Goal: Information Seeking & Learning: Learn about a topic

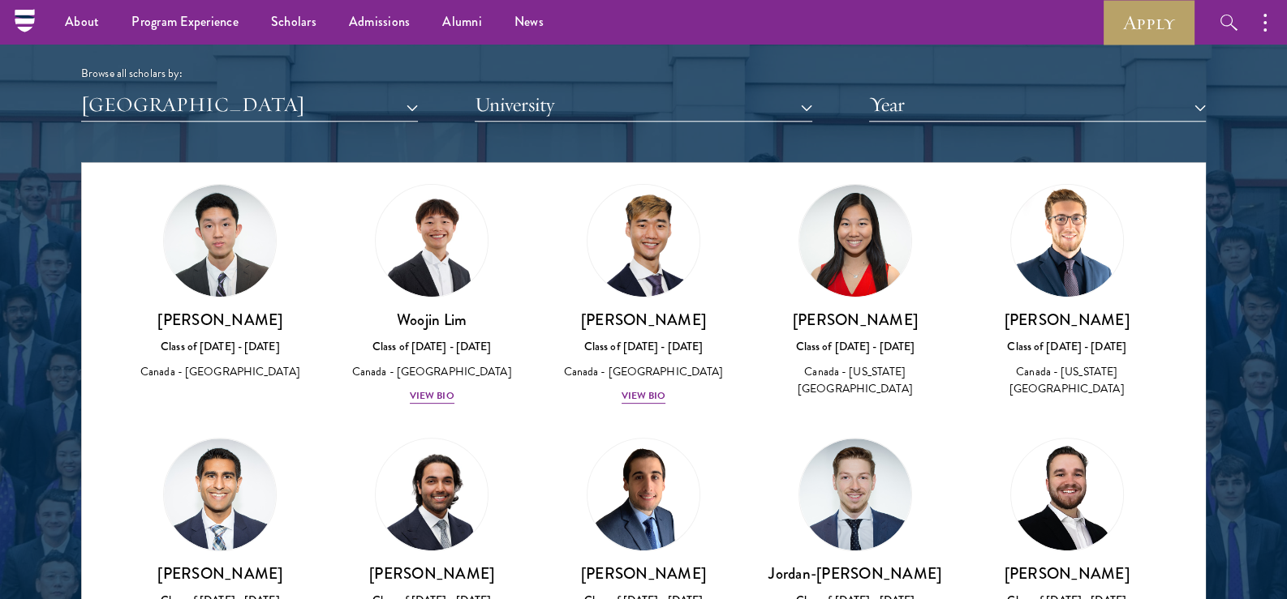
scroll to position [729, 0]
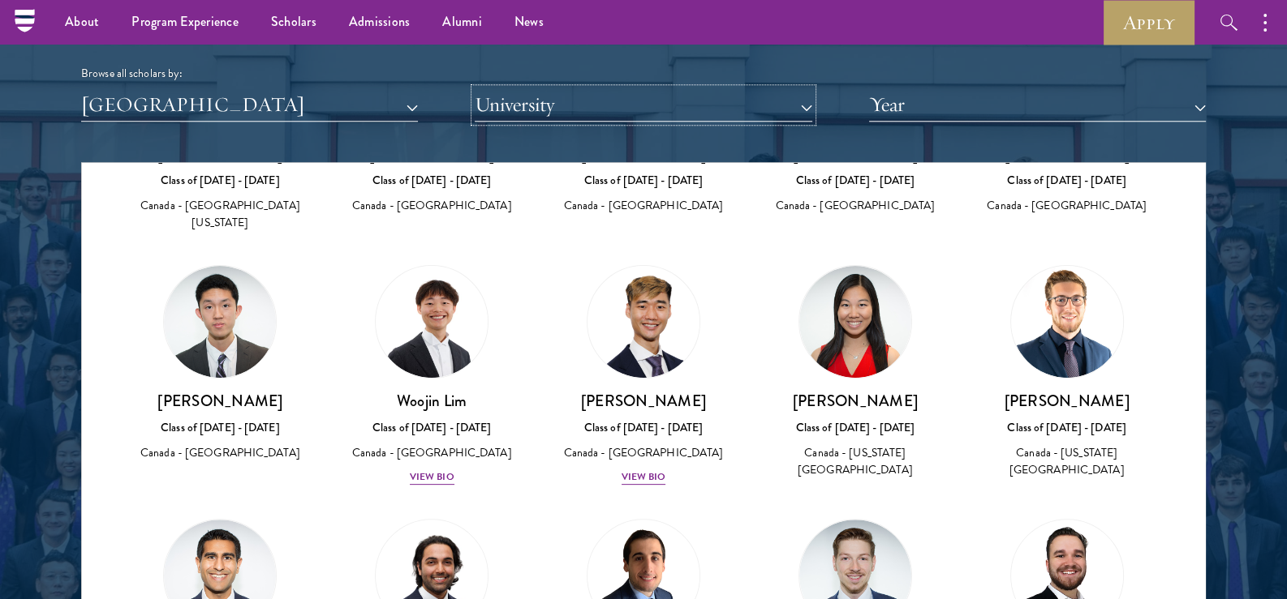
click at [722, 100] on button "University" at bounding box center [643, 104] width 337 height 33
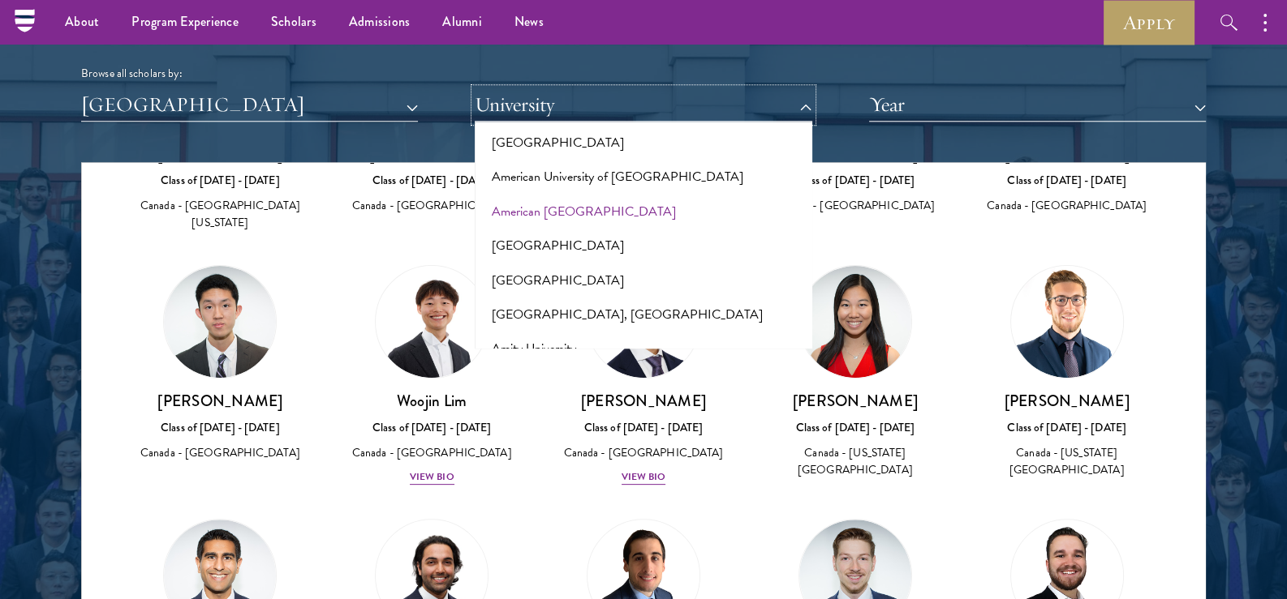
scroll to position [80, 0]
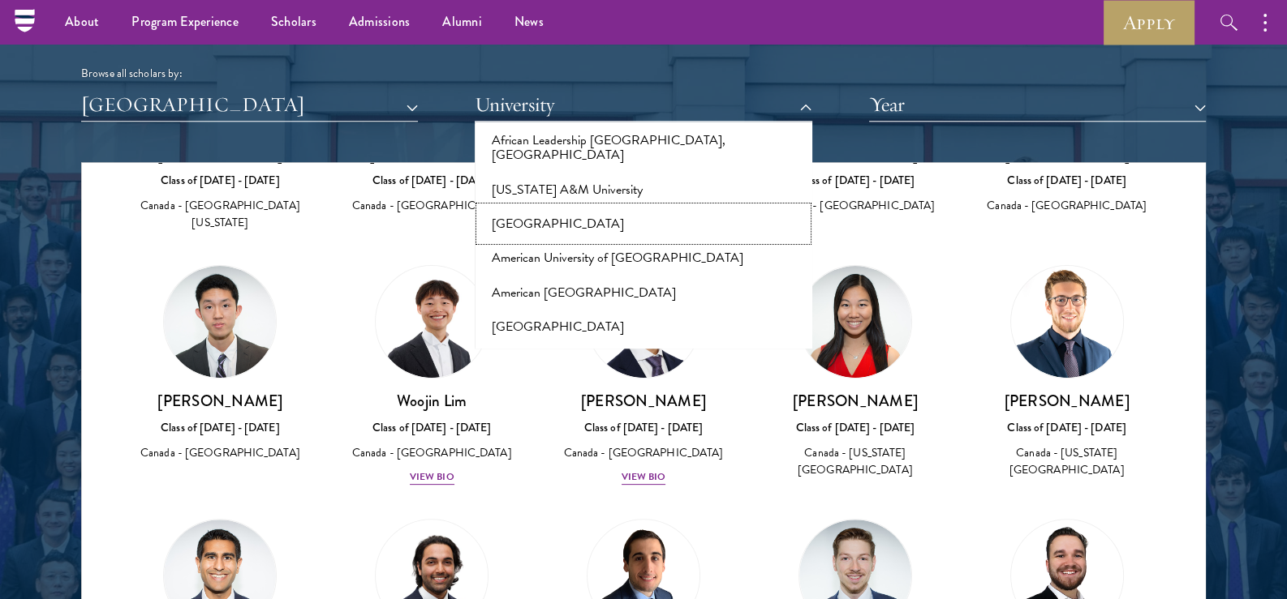
click at [553, 207] on button "[GEOGRAPHIC_DATA]" at bounding box center [642, 224] width 327 height 34
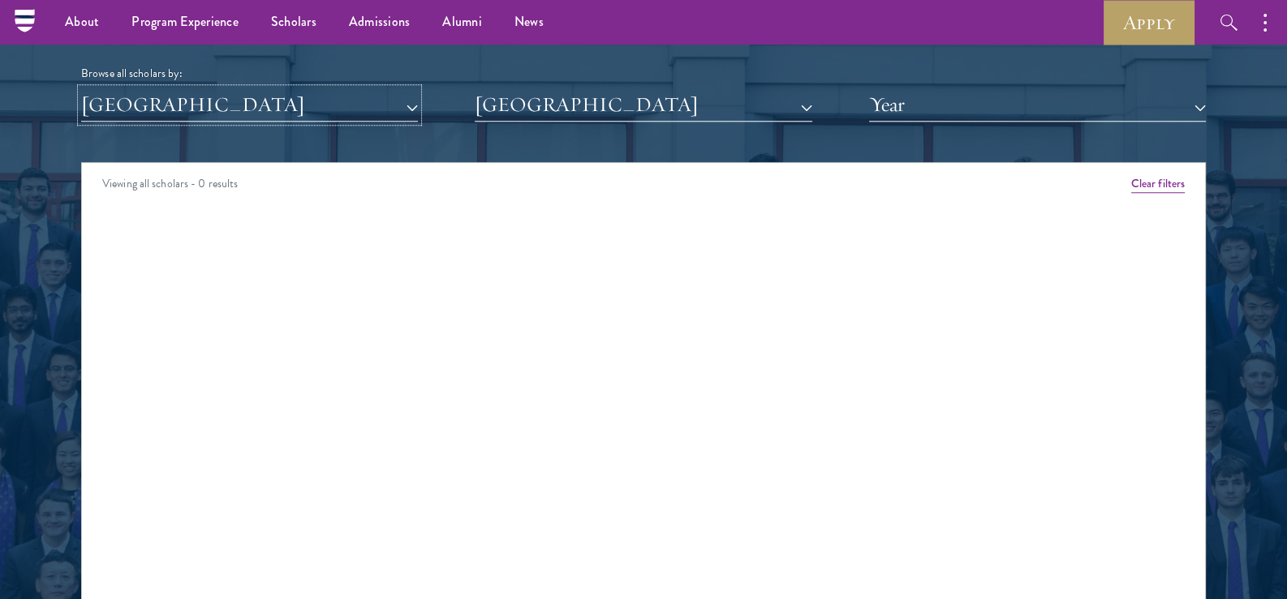
click at [329, 99] on button "[GEOGRAPHIC_DATA]" at bounding box center [249, 104] width 337 height 33
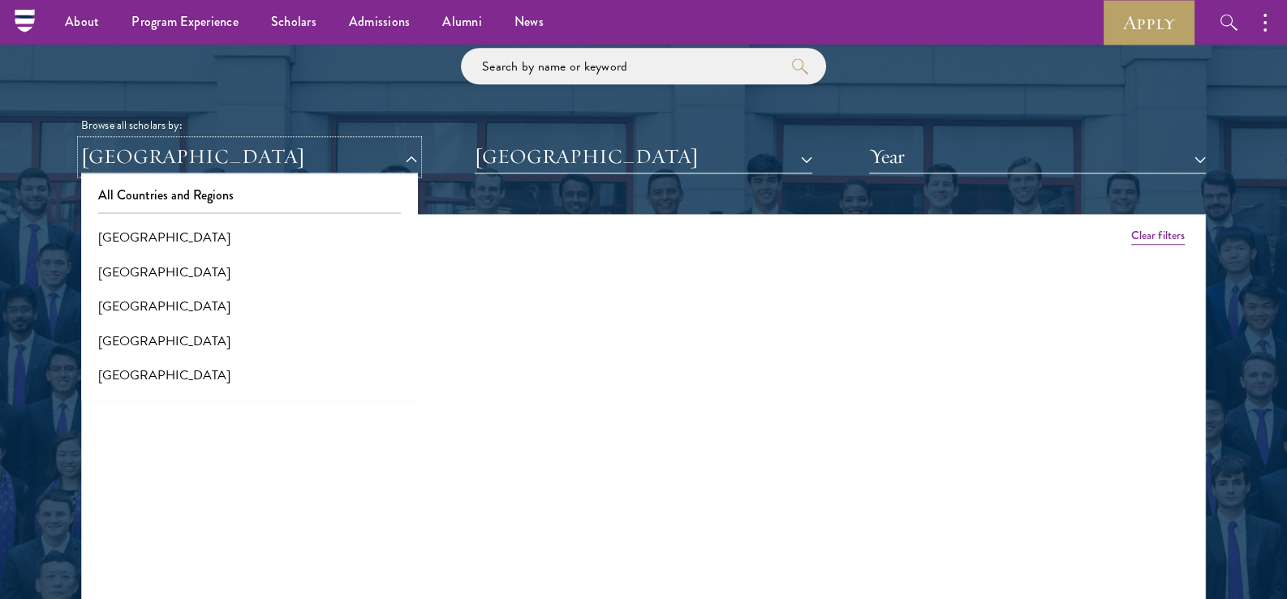
scroll to position [1910, 0]
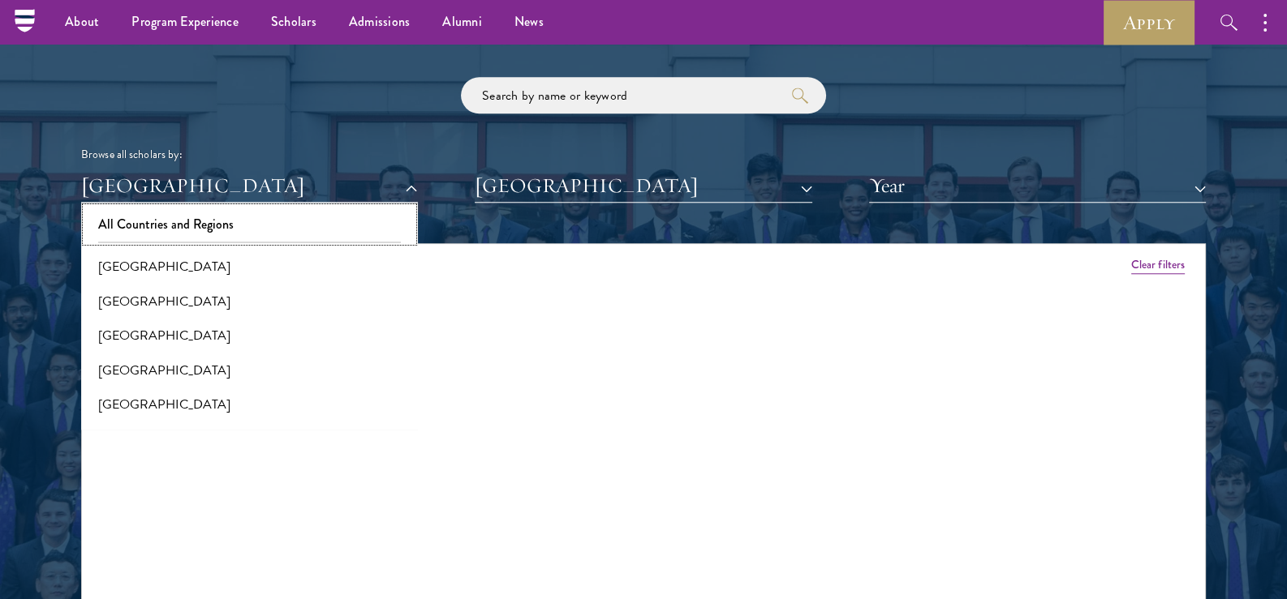
click at [195, 229] on button "All Countries and Regions" at bounding box center [249, 225] width 327 height 34
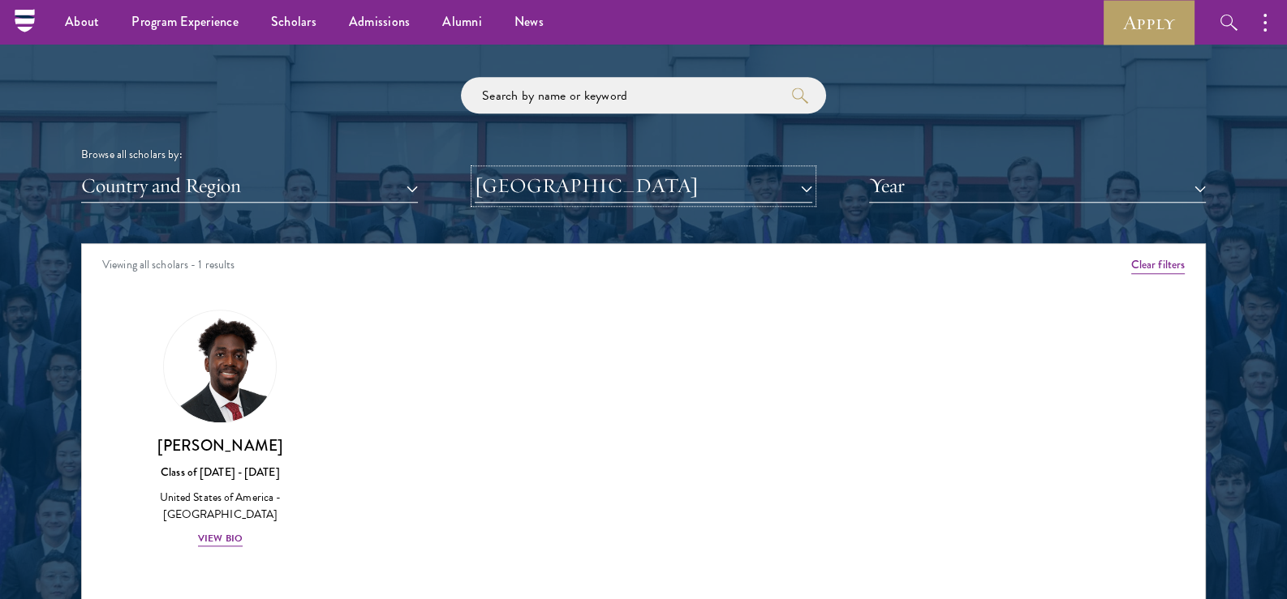
click at [524, 187] on button "[GEOGRAPHIC_DATA]" at bounding box center [643, 186] width 337 height 33
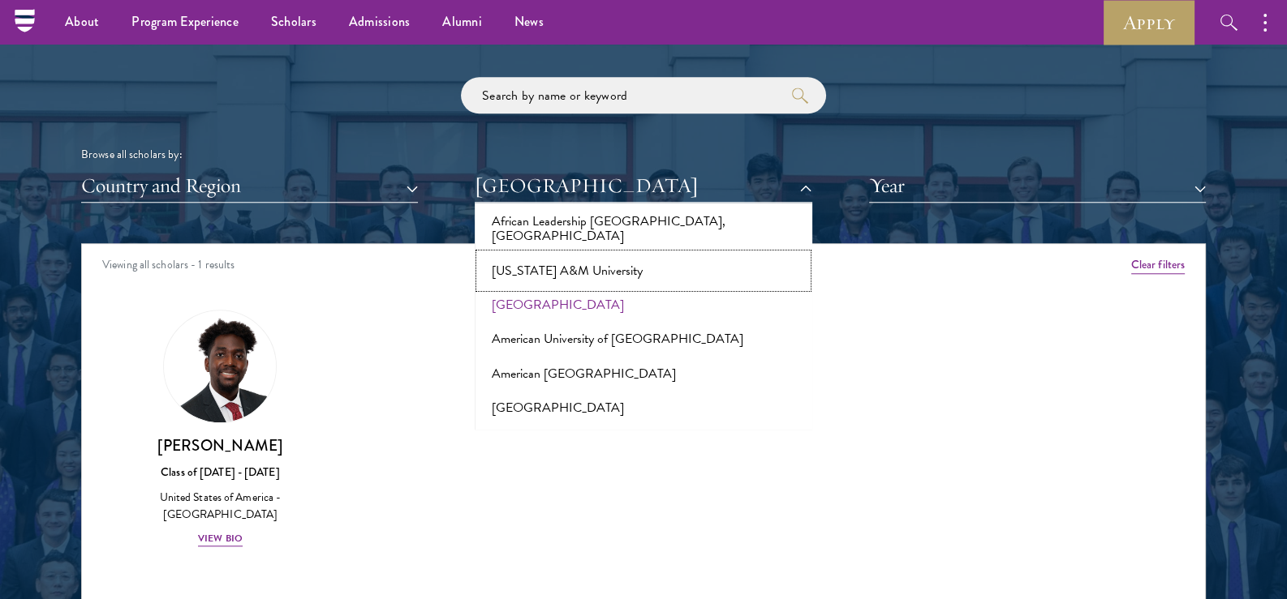
click at [544, 254] on button "[US_STATE] A&M University" at bounding box center [642, 271] width 327 height 34
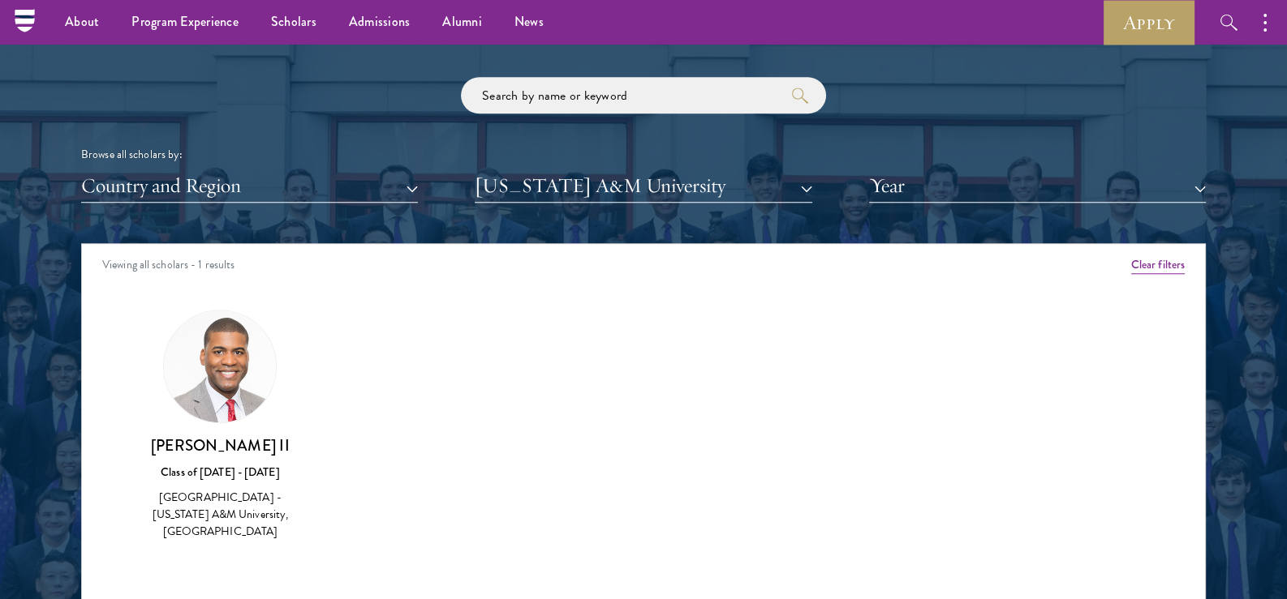
click at [555, 205] on div "Scholar Directory Congratulations and welcome to the Schwarzman Scholars Class …" at bounding box center [643, 317] width 1124 height 825
click at [555, 184] on button "[US_STATE] A&M University" at bounding box center [643, 186] width 337 height 33
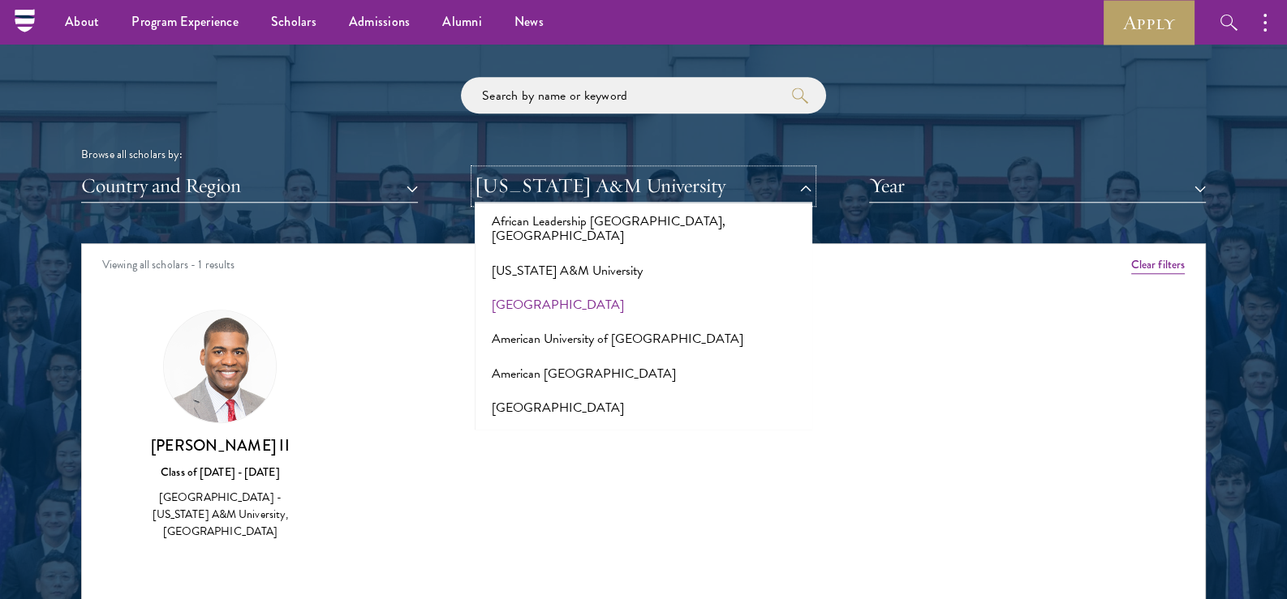
scroll to position [810, 0]
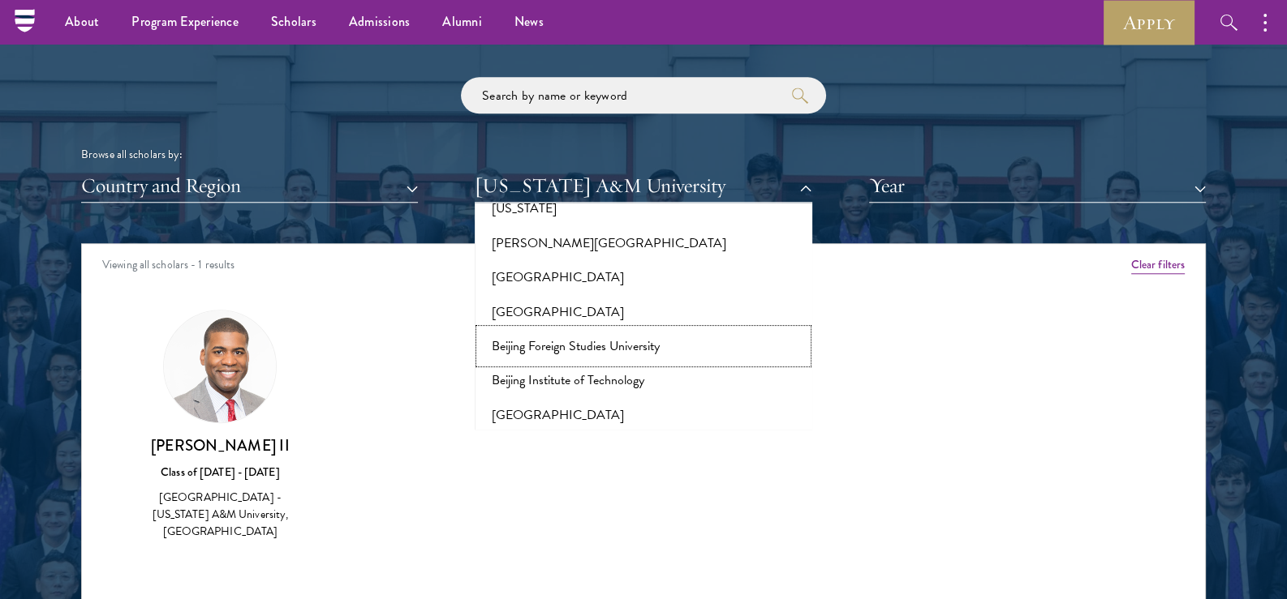
click at [558, 329] on button "Beijing Foreign Studies University" at bounding box center [642, 346] width 327 height 34
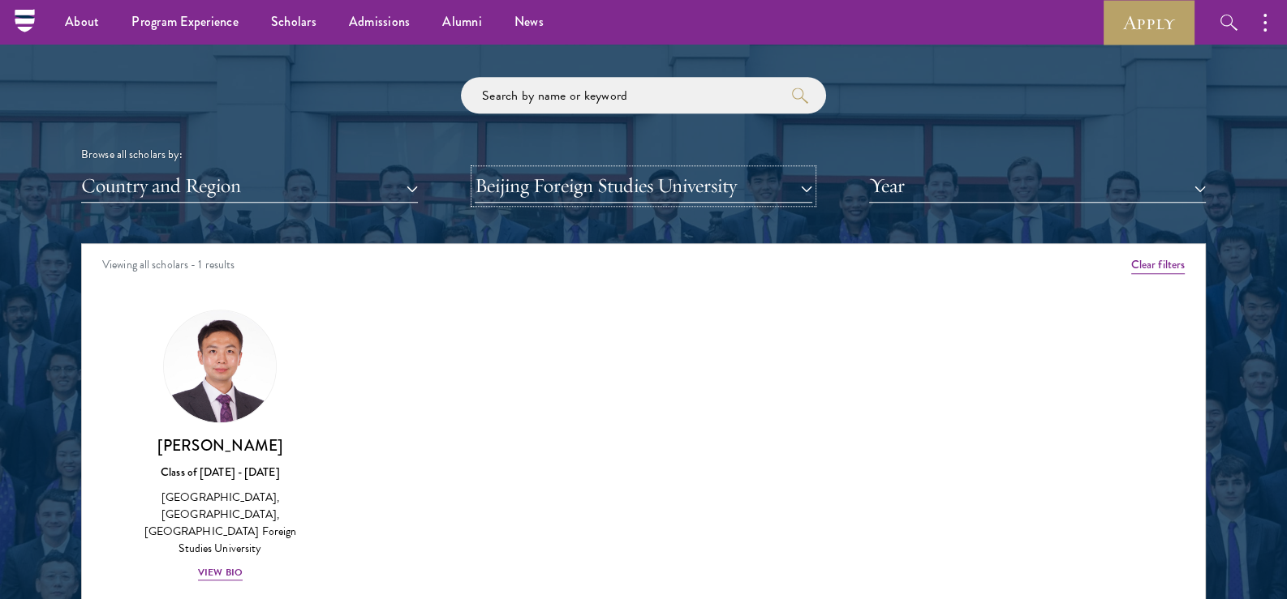
click at [615, 199] on button "Beijing Foreign Studies University" at bounding box center [643, 186] width 337 height 33
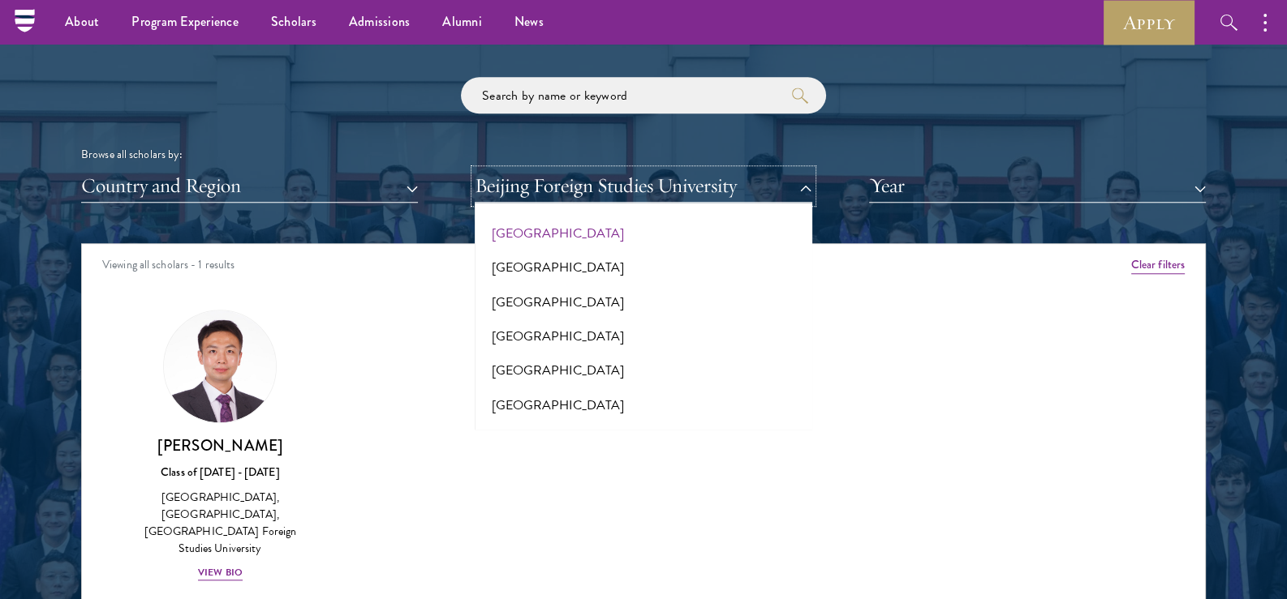
scroll to position [1297, 0]
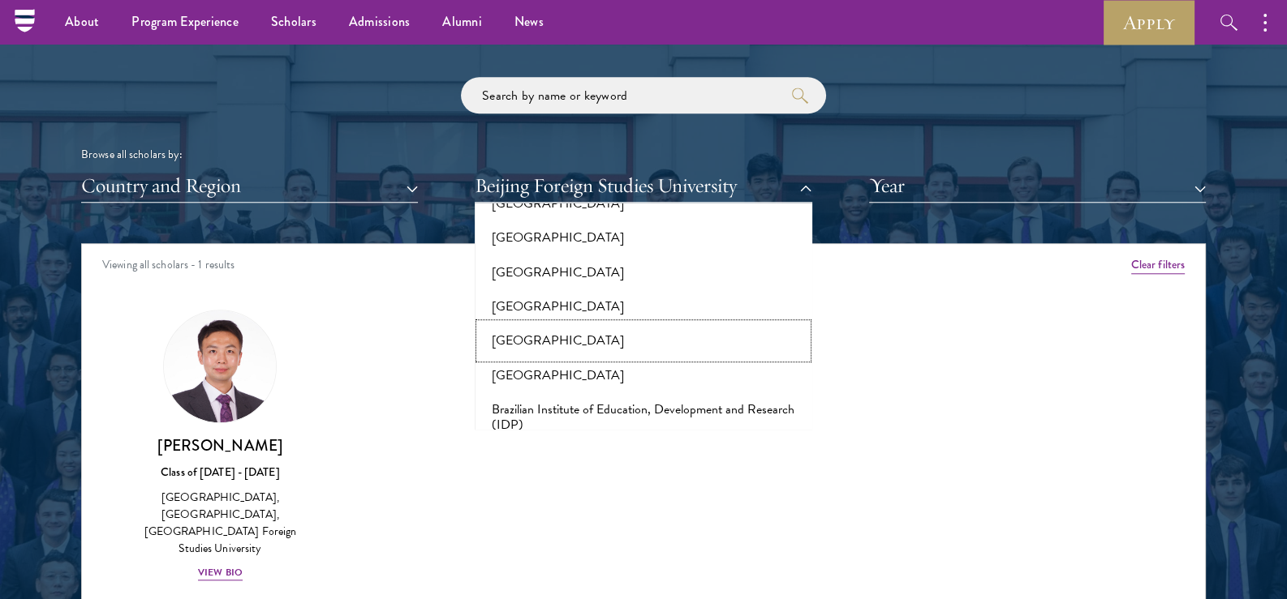
click at [617, 324] on button "[GEOGRAPHIC_DATA]" at bounding box center [642, 341] width 327 height 34
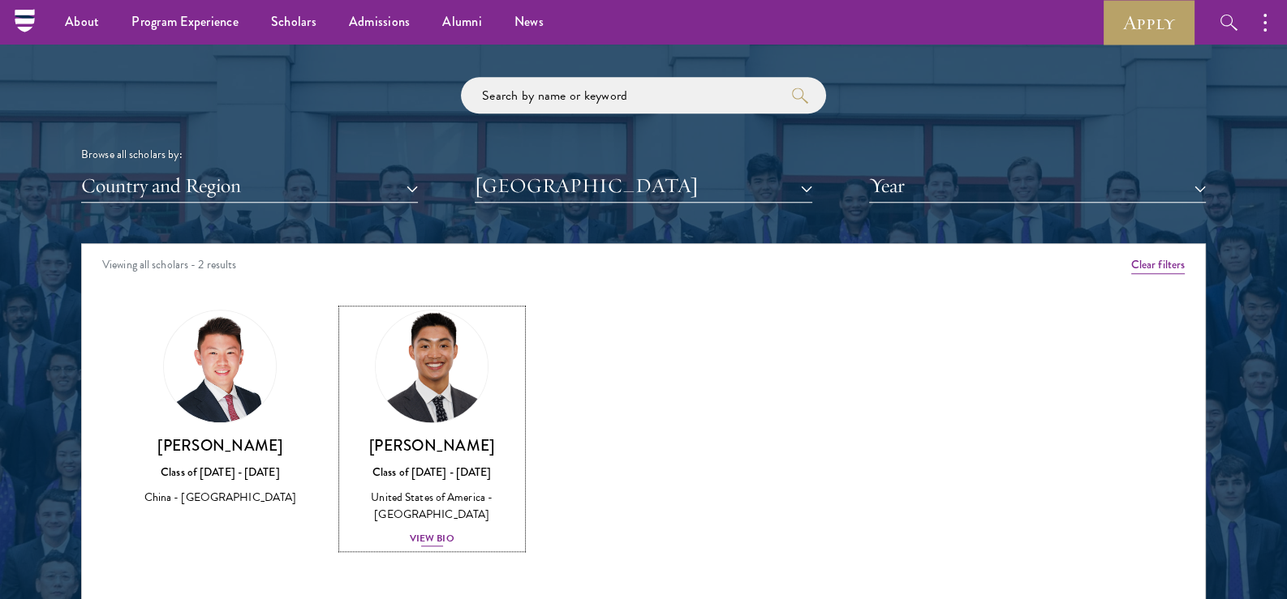
click at [475, 375] on img at bounding box center [431, 366] width 123 height 123
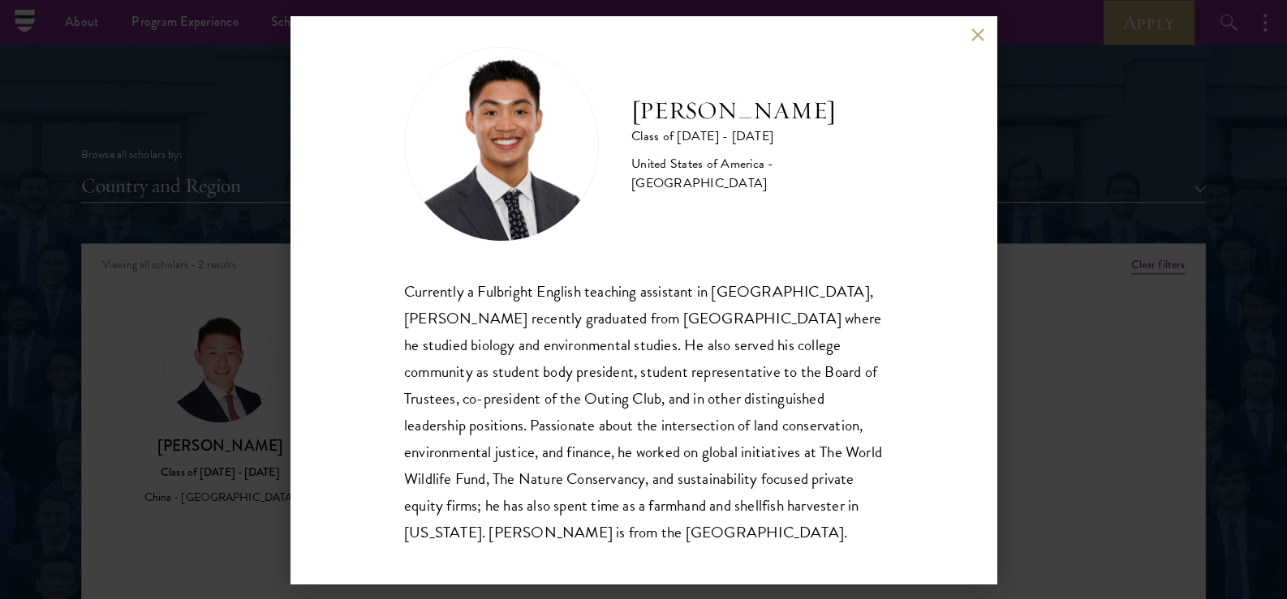
scroll to position [28, 0]
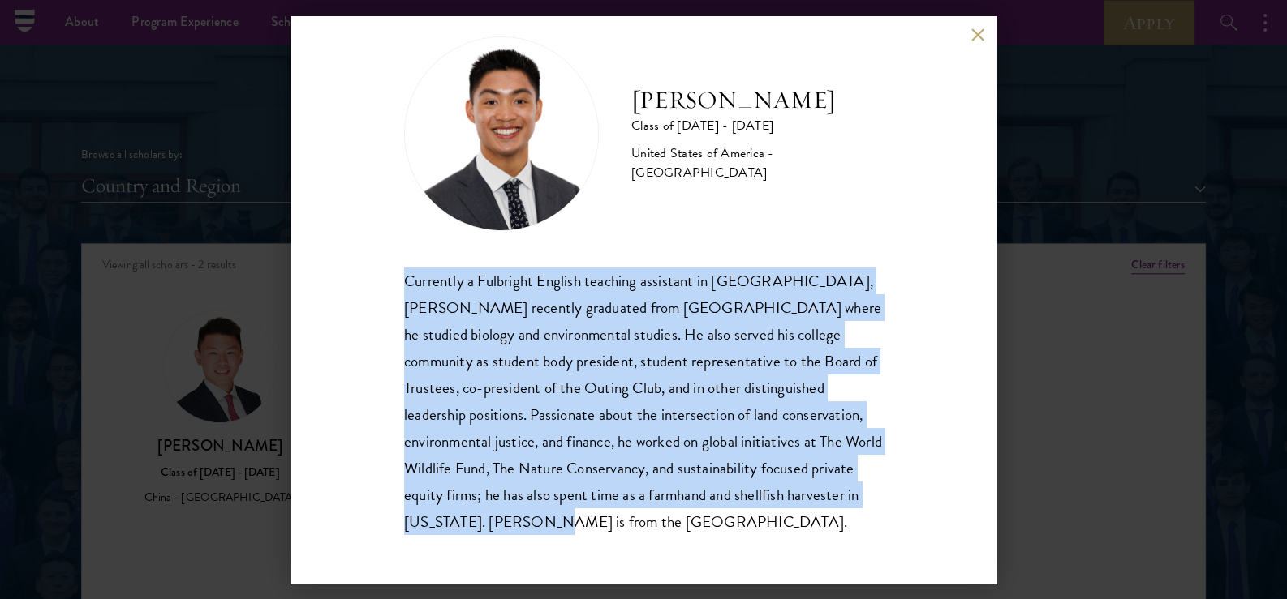
drag, startPoint x: 380, startPoint y: 283, endPoint x: 764, endPoint y: 530, distance: 456.8
click at [764, 530] on div "[PERSON_NAME] Class of [DATE] - [DATE] [GEOGRAPHIC_DATA] - [GEOGRAPHIC_DATA] Cu…" at bounding box center [643, 300] width 706 height 568
click at [764, 530] on div "Currently a Fulbright English teaching assistant in [GEOGRAPHIC_DATA], [PERSON_…" at bounding box center [643, 402] width 479 height 268
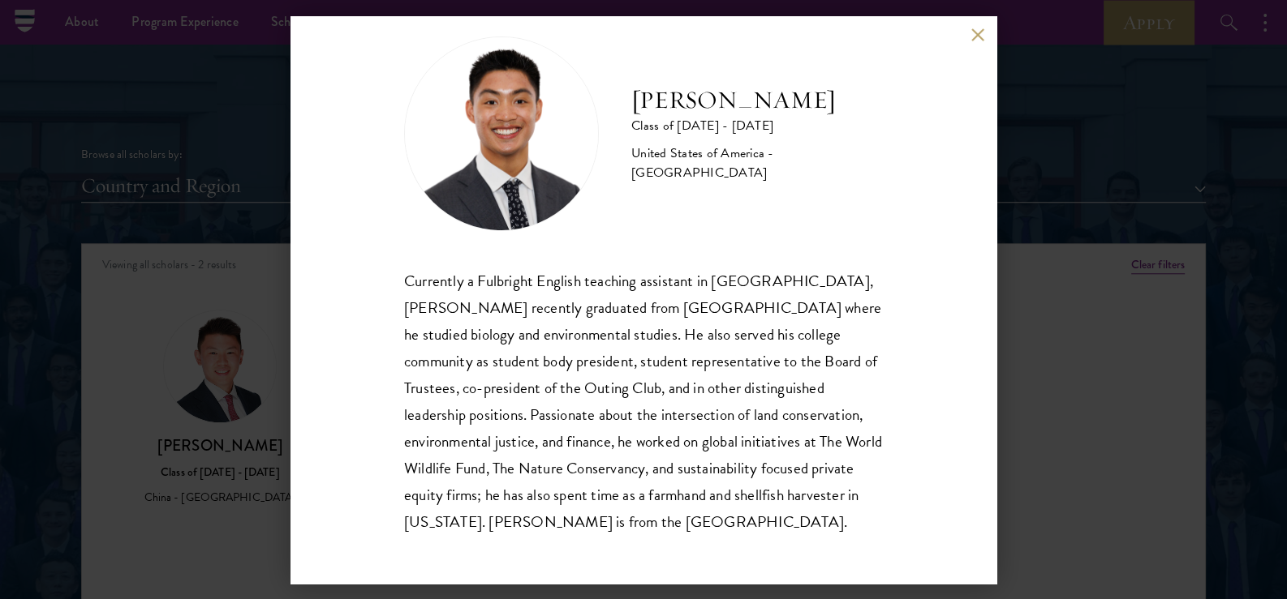
click at [1090, 436] on div "[PERSON_NAME] Class of [DATE] - [DATE] [GEOGRAPHIC_DATA] - [GEOGRAPHIC_DATA] Cu…" at bounding box center [643, 299] width 1287 height 599
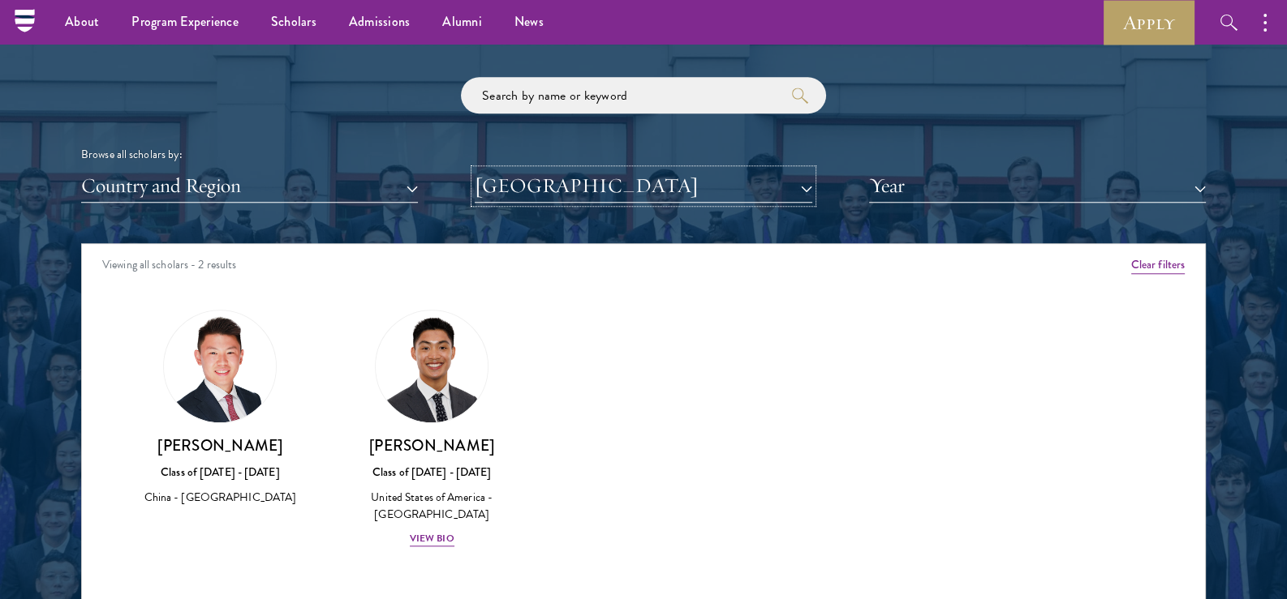
click at [649, 180] on button "[GEOGRAPHIC_DATA]" at bounding box center [643, 186] width 337 height 33
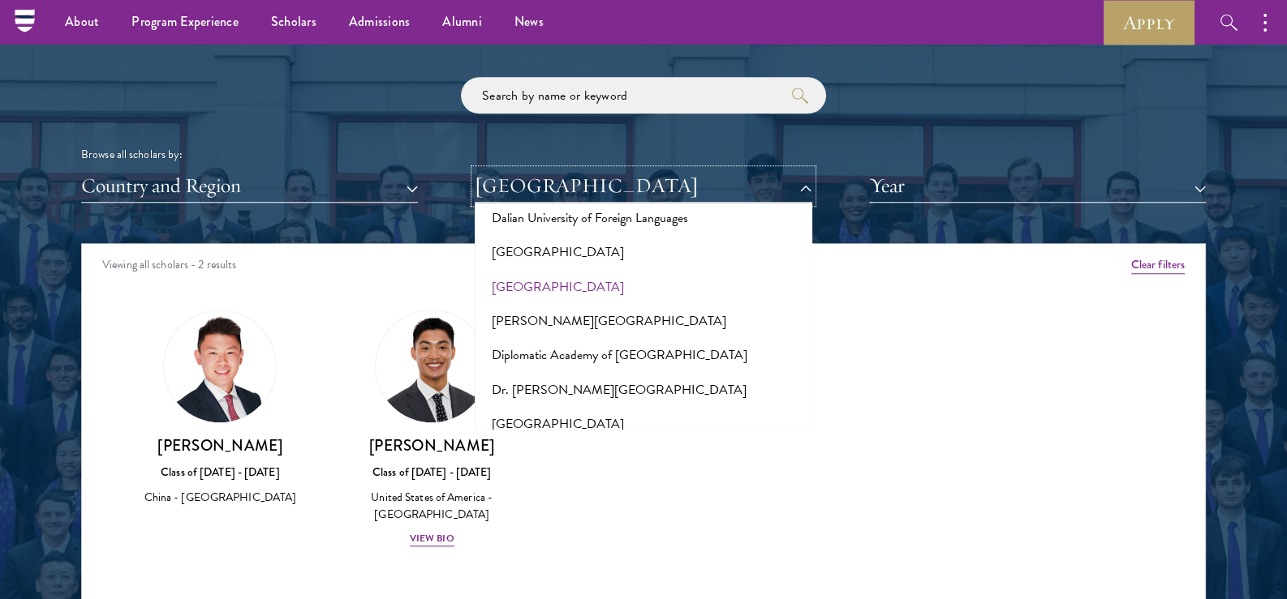
scroll to position [2595, 0]
click at [613, 338] on button "Diplomatic Academy of [GEOGRAPHIC_DATA]" at bounding box center [642, 355] width 327 height 34
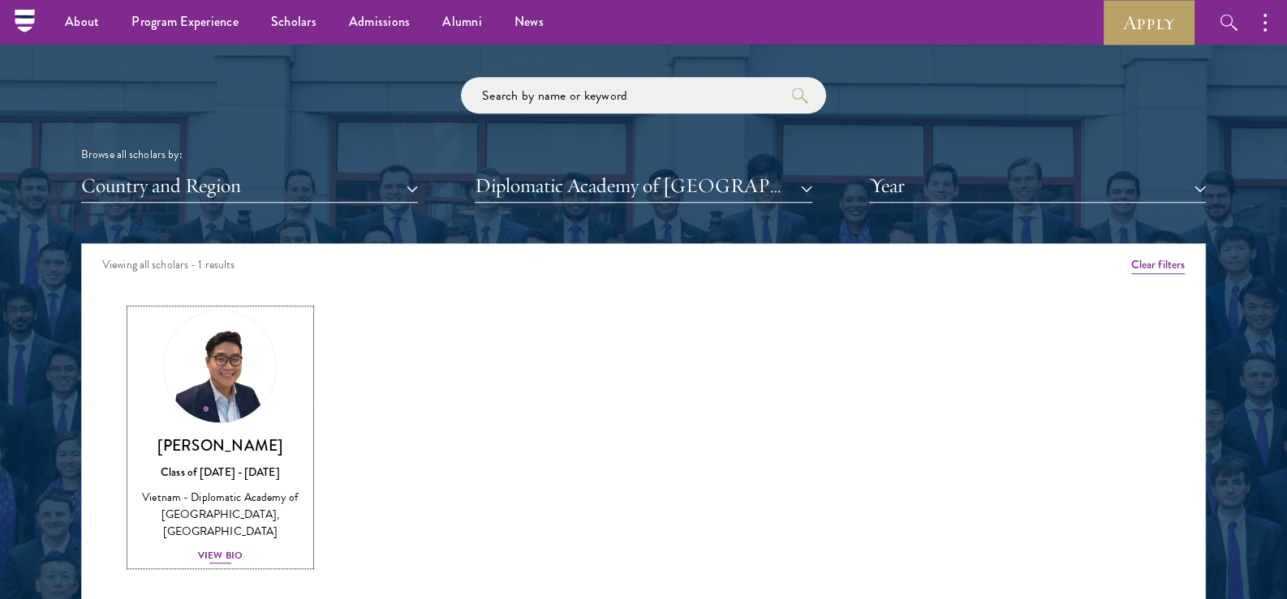
click at [211, 451] on h3 "[PERSON_NAME]" at bounding box center [220, 446] width 179 height 20
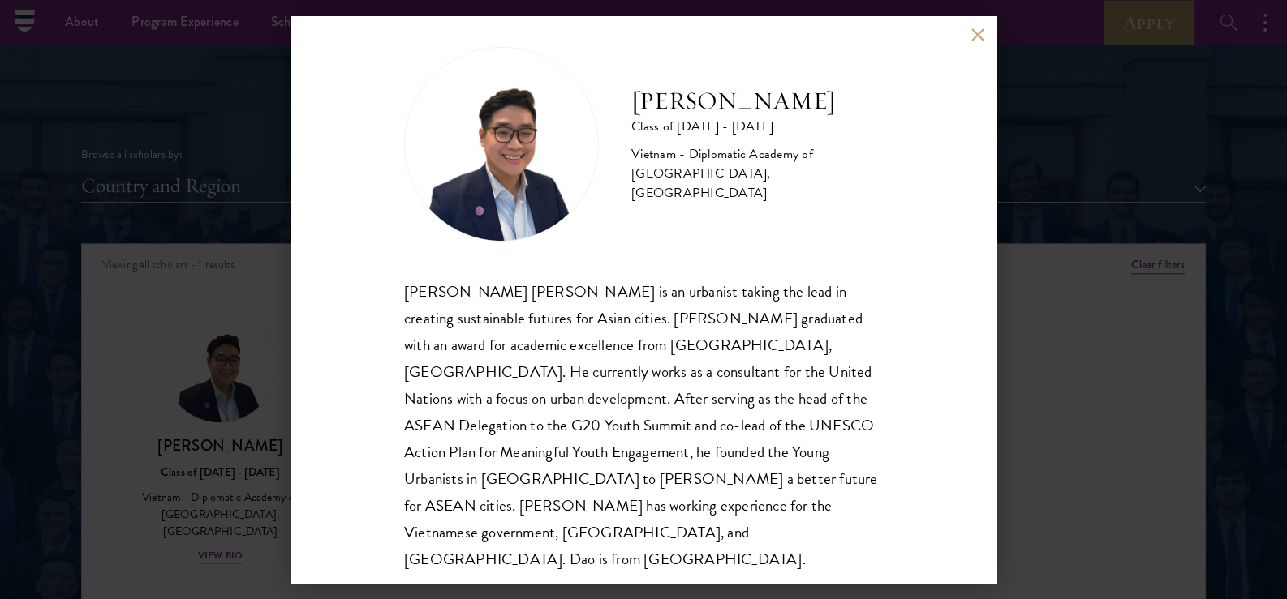
scroll to position [28, 0]
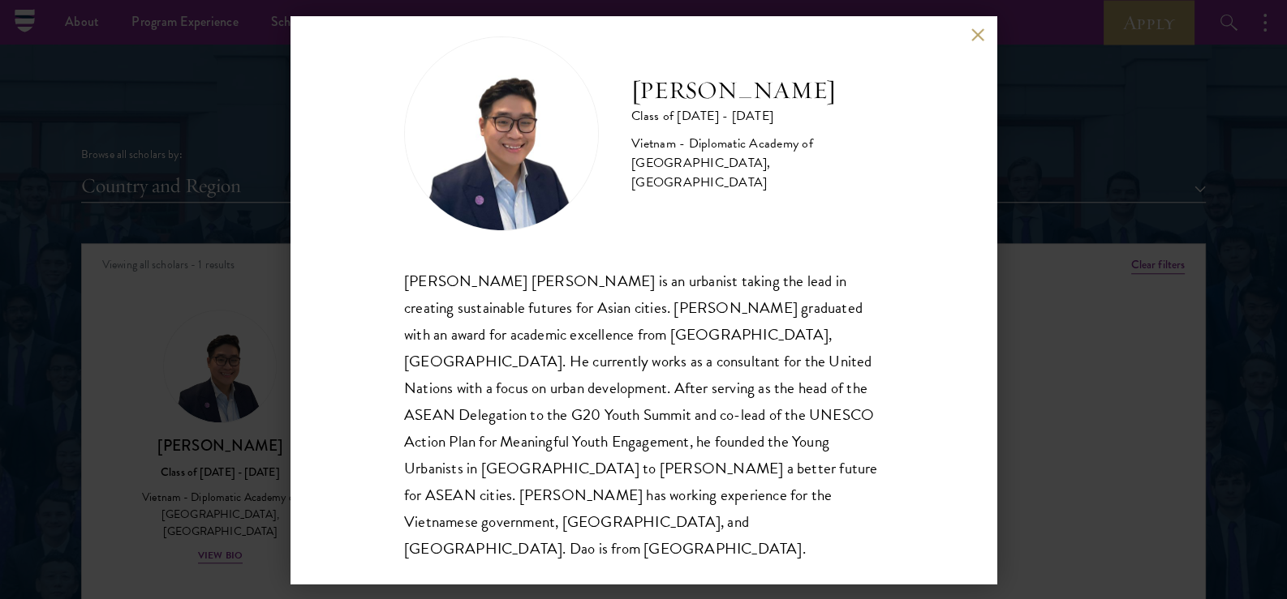
click at [1055, 364] on div "[PERSON_NAME] Class of [DATE] - [DATE] Vietnam - Diplomatic Academy of [GEOGRAP…" at bounding box center [643, 299] width 1287 height 599
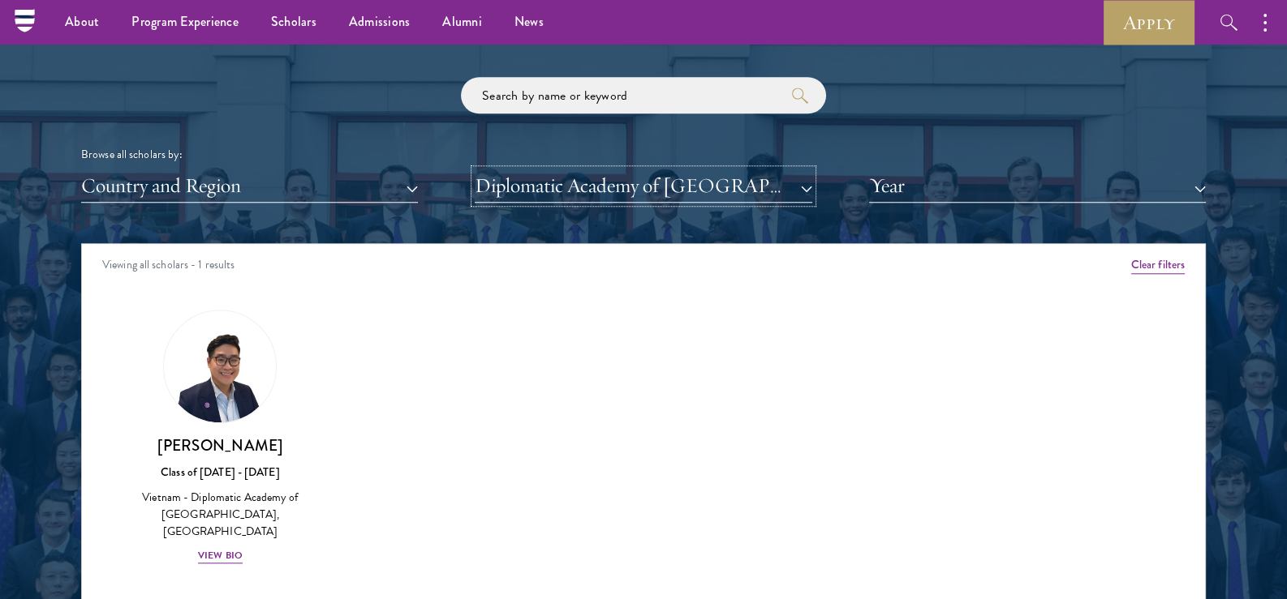
click at [658, 174] on button "Diplomatic Academy of [GEOGRAPHIC_DATA]" at bounding box center [643, 186] width 337 height 33
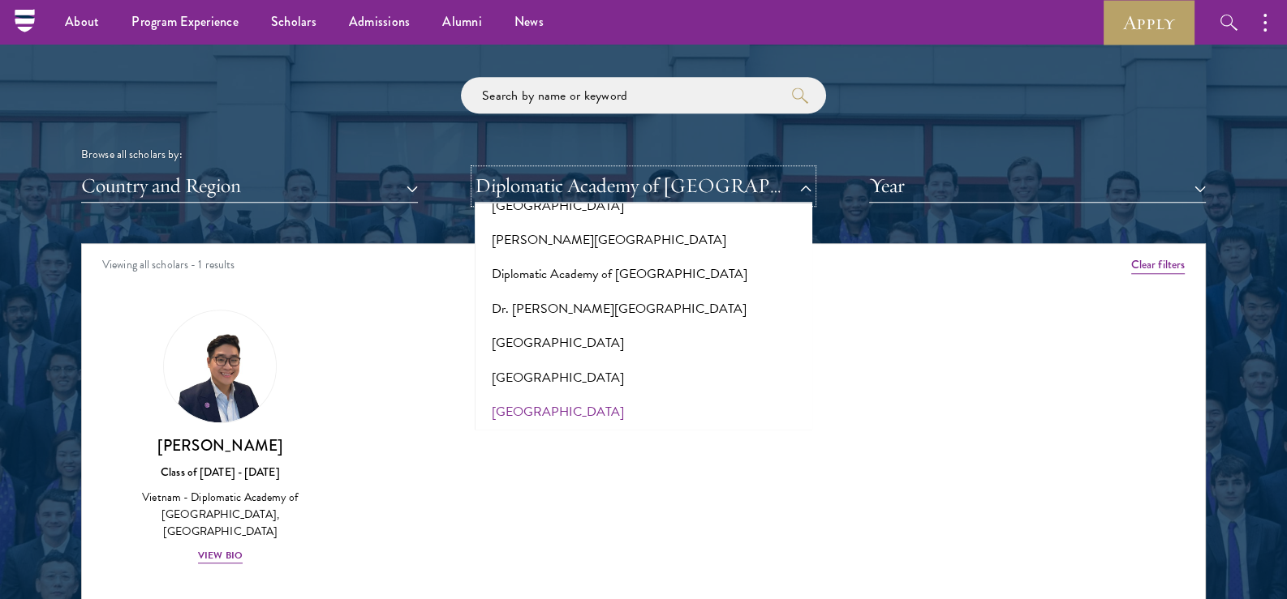
scroll to position [2757, 0]
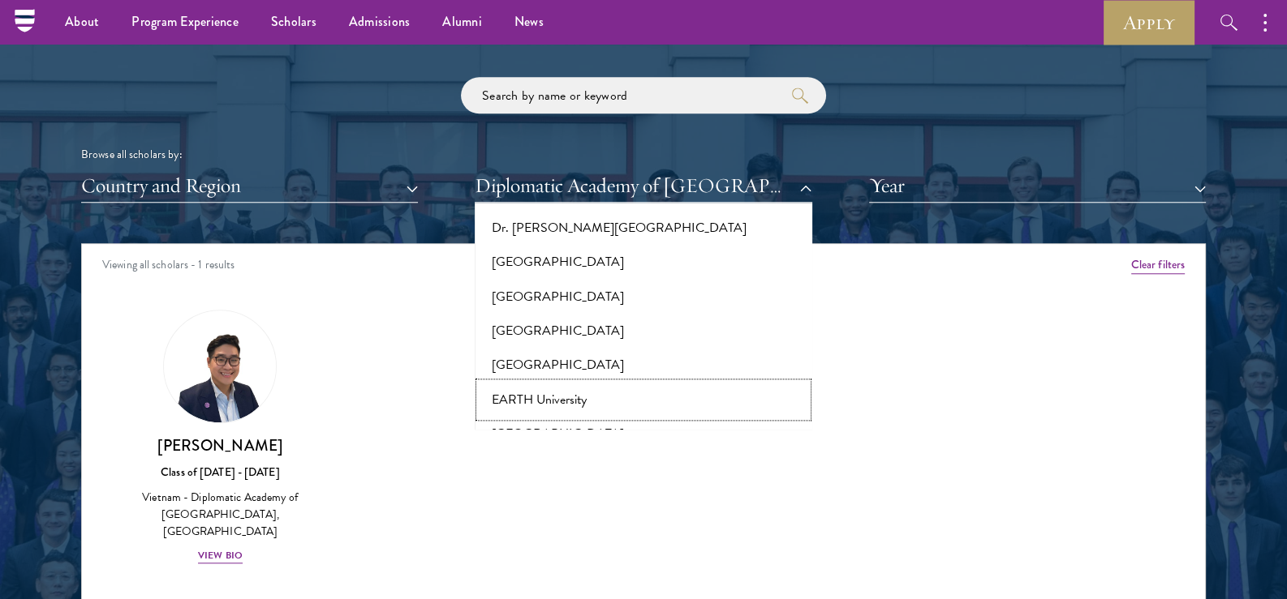
click at [563, 383] on button "EARTH University" at bounding box center [642, 400] width 327 height 34
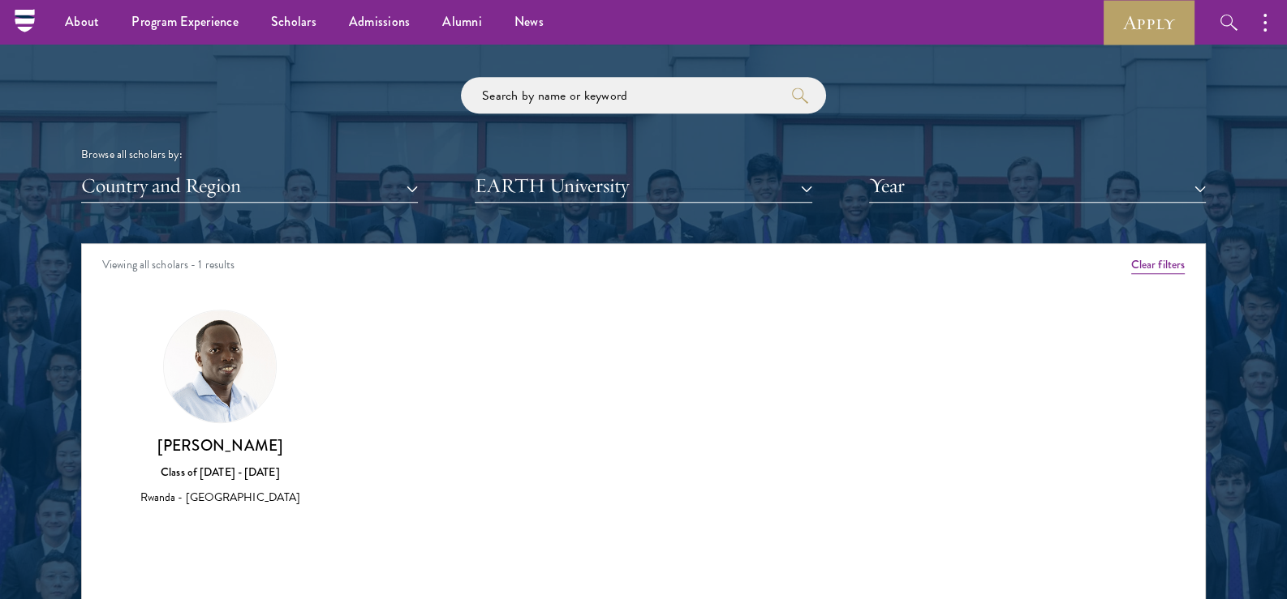
click at [584, 207] on div "Scholar Directory Congratulations and welcome to the Schwarzman Scholars Class …" at bounding box center [643, 317] width 1124 height 825
click at [577, 195] on button "EARTH University" at bounding box center [643, 186] width 337 height 33
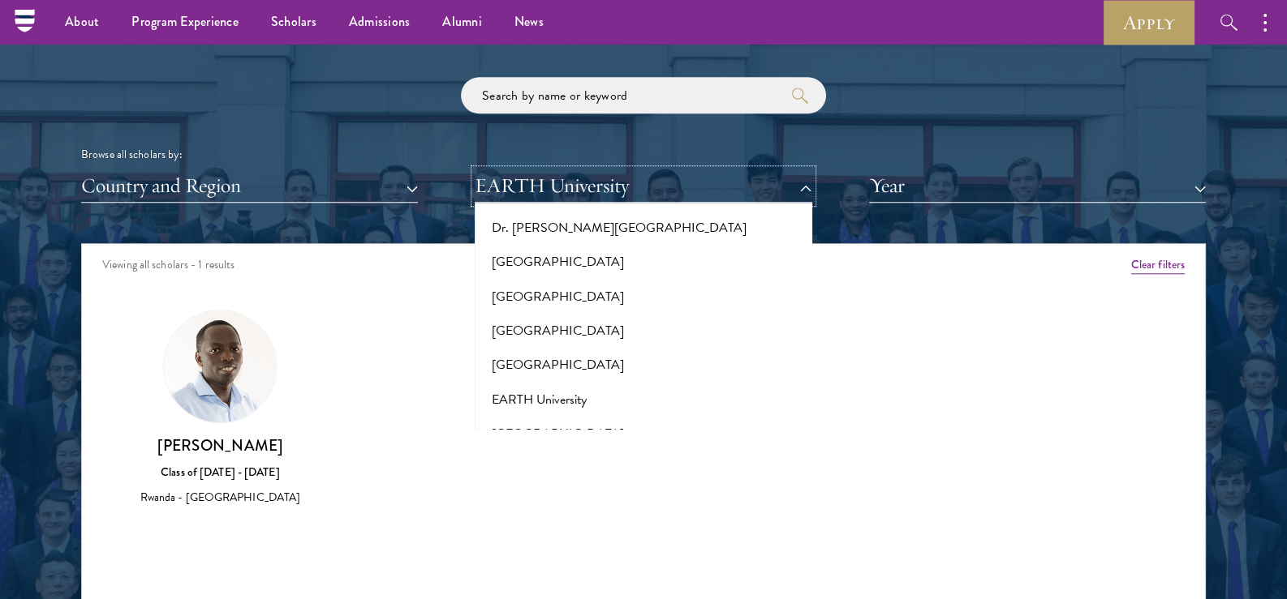
scroll to position [3326, 0]
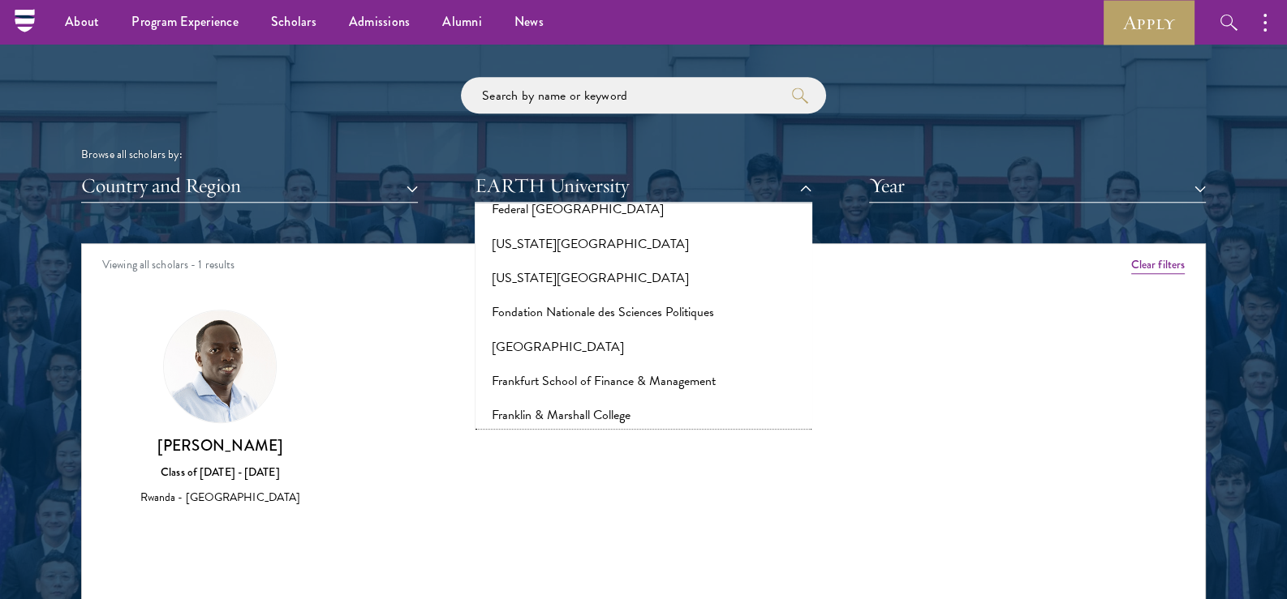
click at [543, 433] on button "[GEOGRAPHIC_DATA]" at bounding box center [642, 450] width 327 height 34
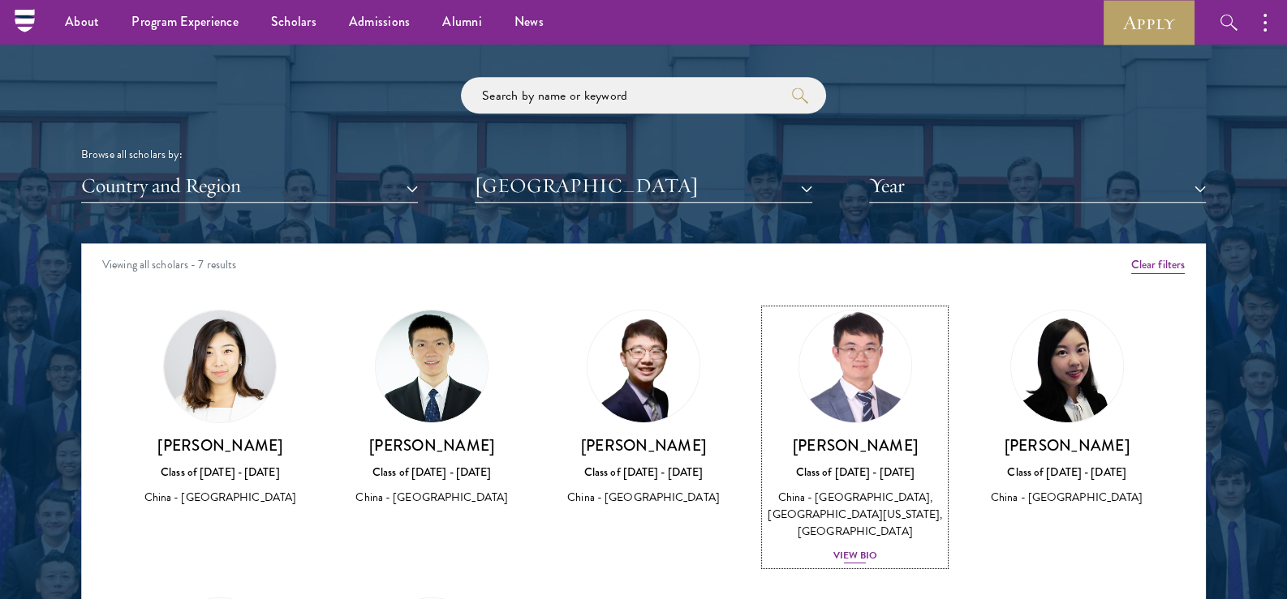
click at [867, 397] on img at bounding box center [854, 366] width 123 height 123
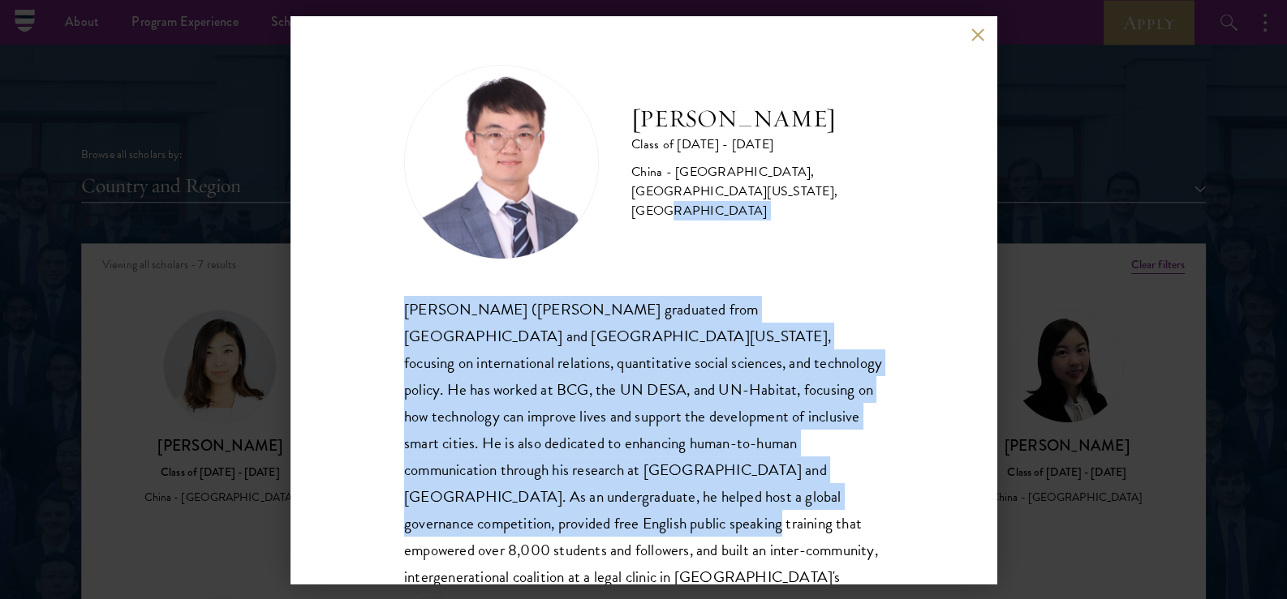
drag, startPoint x: 776, startPoint y: 258, endPoint x: 801, endPoint y: 496, distance: 239.8
click at [801, 496] on div "[PERSON_NAME] Class of [DATE] - [DATE] [GEOGRAPHIC_DATA] - [GEOGRAPHIC_DATA], […" at bounding box center [643, 355] width 479 height 580
click at [801, 496] on div "[PERSON_NAME] ([PERSON_NAME] graduated from [GEOGRAPHIC_DATA] and [GEOGRAPHIC_D…" at bounding box center [643, 470] width 479 height 349
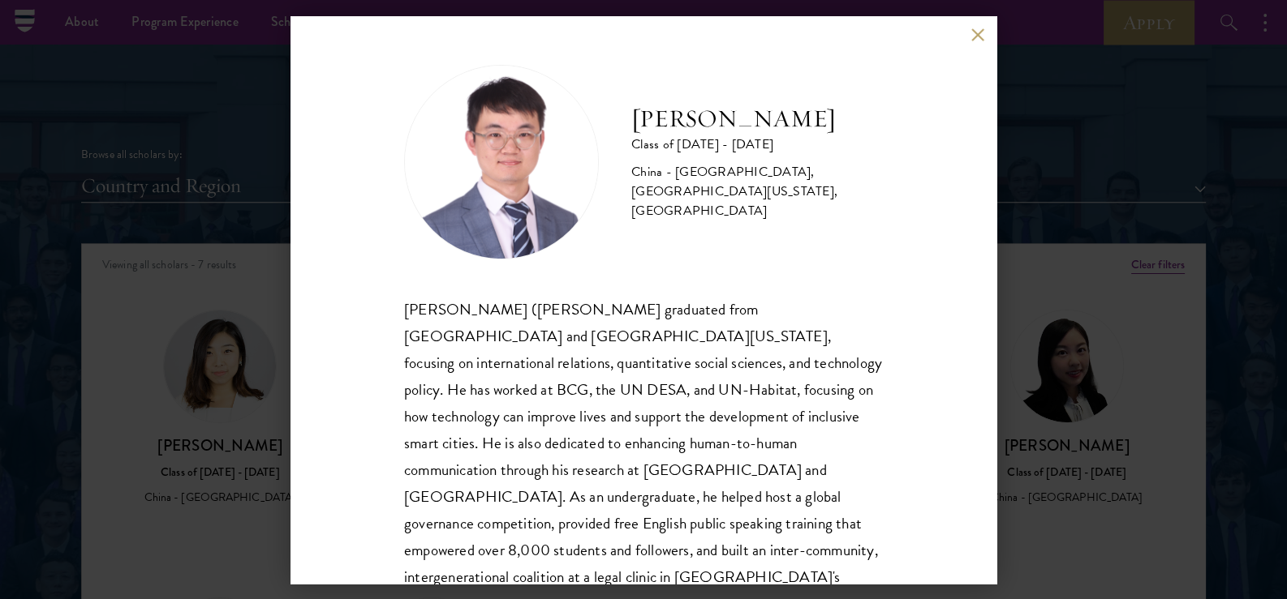
scroll to position [55, 0]
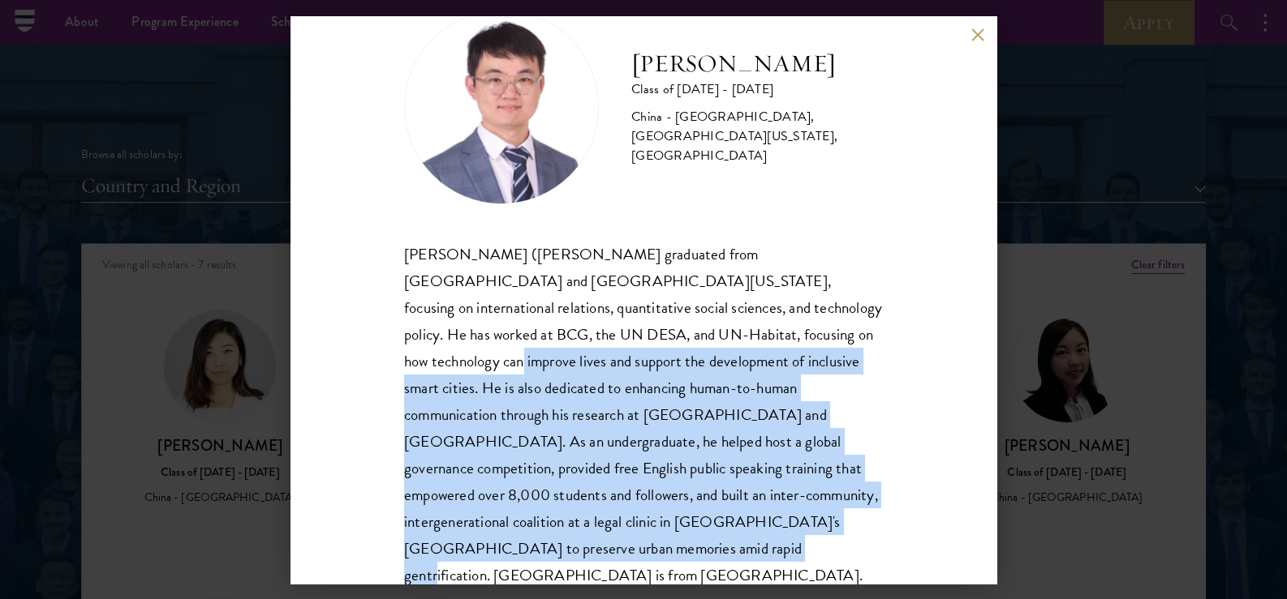
drag, startPoint x: 736, startPoint y: 340, endPoint x: 862, endPoint y: 520, distance: 220.1
click at [862, 520] on div "[PERSON_NAME] ([PERSON_NAME] graduated from [GEOGRAPHIC_DATA] and [GEOGRAPHIC_D…" at bounding box center [643, 415] width 479 height 349
drag, startPoint x: 886, startPoint y: 526, endPoint x: 612, endPoint y: 327, distance: 339.1
click at [612, 327] on div "[PERSON_NAME] Class of [DATE] - [DATE] [GEOGRAPHIC_DATA] - [GEOGRAPHIC_DATA], […" at bounding box center [643, 300] width 706 height 568
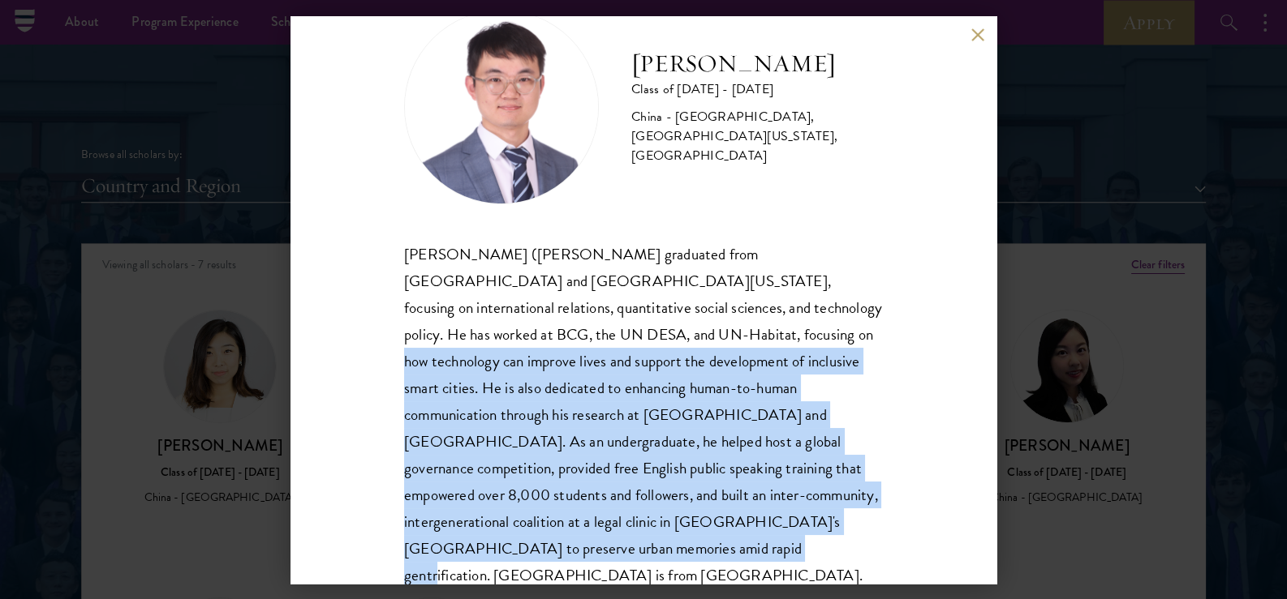
click at [612, 327] on div "[PERSON_NAME] ([PERSON_NAME] graduated from [GEOGRAPHIC_DATA] and [GEOGRAPHIC_D…" at bounding box center [643, 415] width 479 height 349
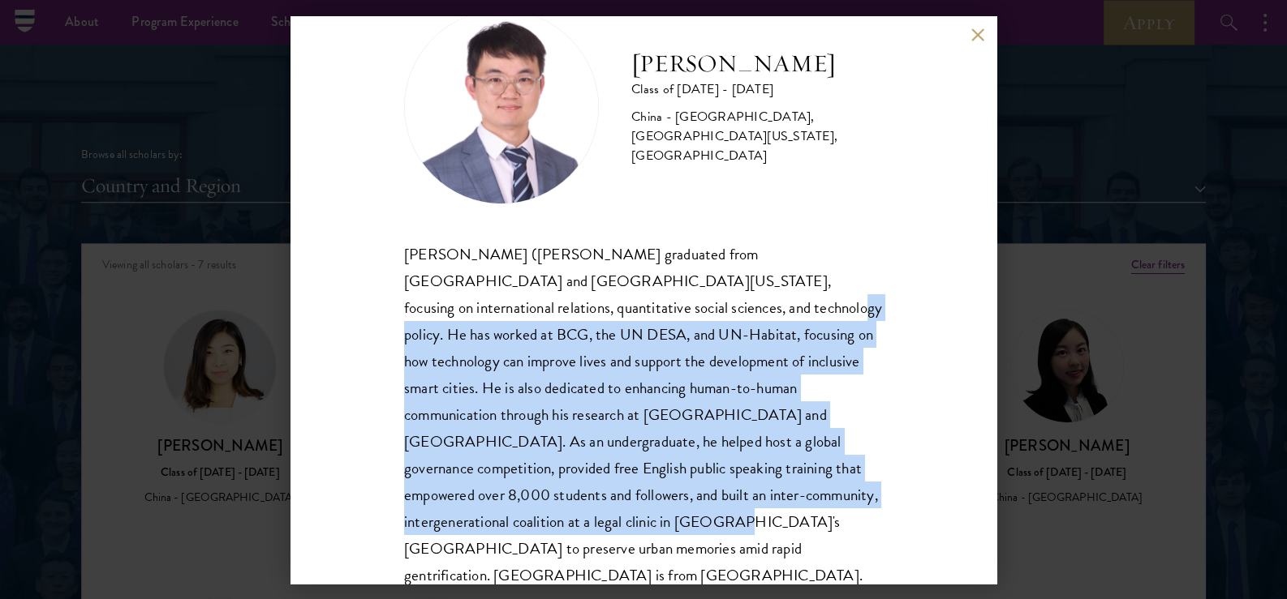
drag, startPoint x: 564, startPoint y: 320, endPoint x: 888, endPoint y: 505, distance: 373.5
click at [888, 505] on div "[PERSON_NAME] Class of [DATE] - [DATE] [GEOGRAPHIC_DATA] - [GEOGRAPHIC_DATA], […" at bounding box center [643, 300] width 706 height 568
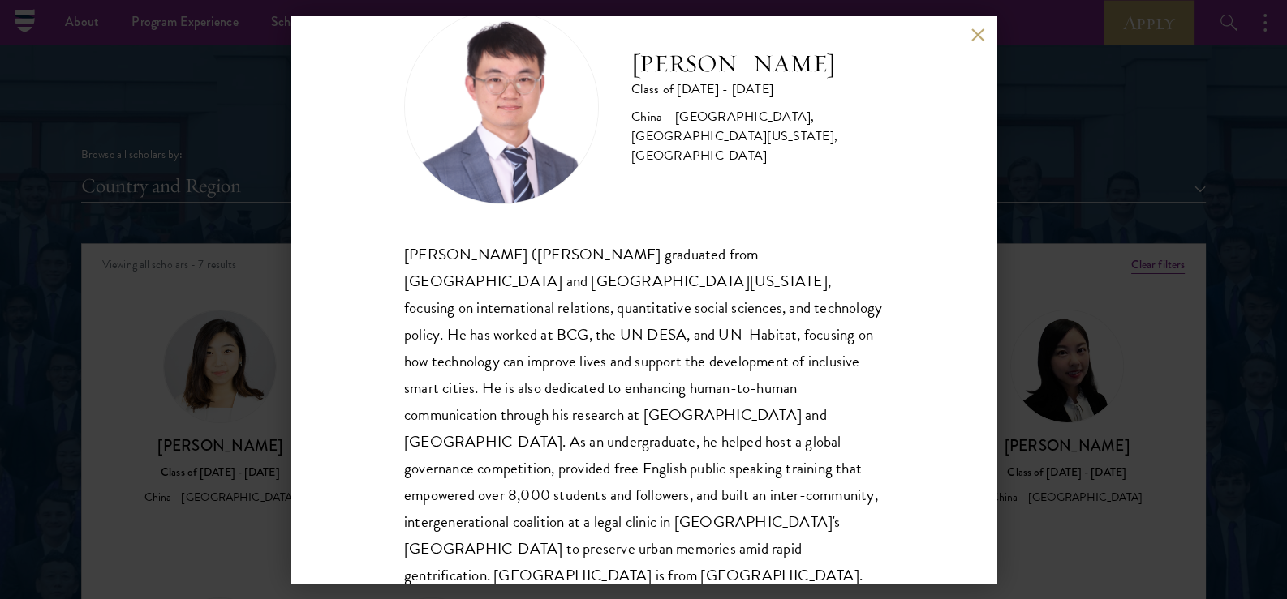
click at [161, 312] on div "[PERSON_NAME] Class of [DATE] - [DATE] [GEOGRAPHIC_DATA] - [GEOGRAPHIC_DATA], […" at bounding box center [643, 299] width 1287 height 599
